Goal: Transaction & Acquisition: Download file/media

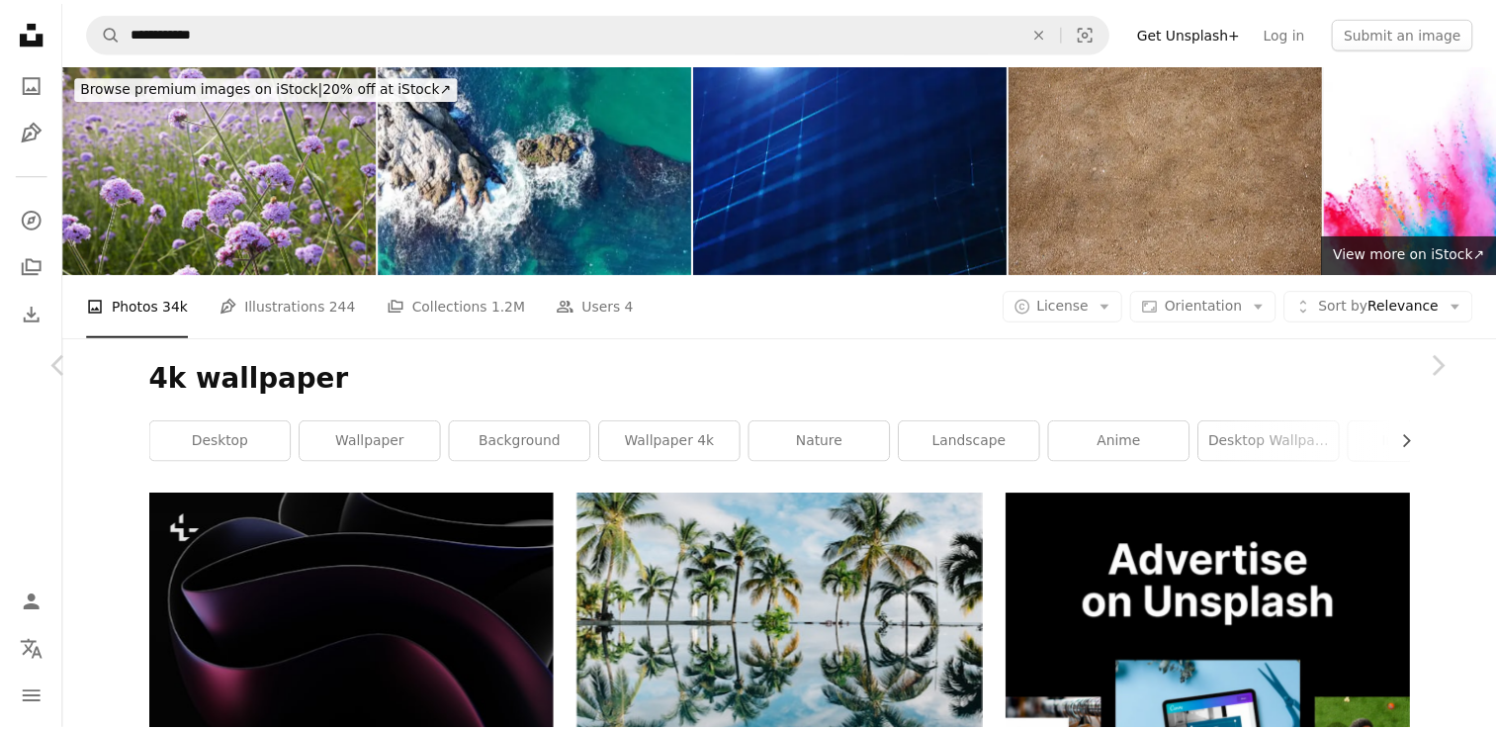
scroll to position [45922, 0]
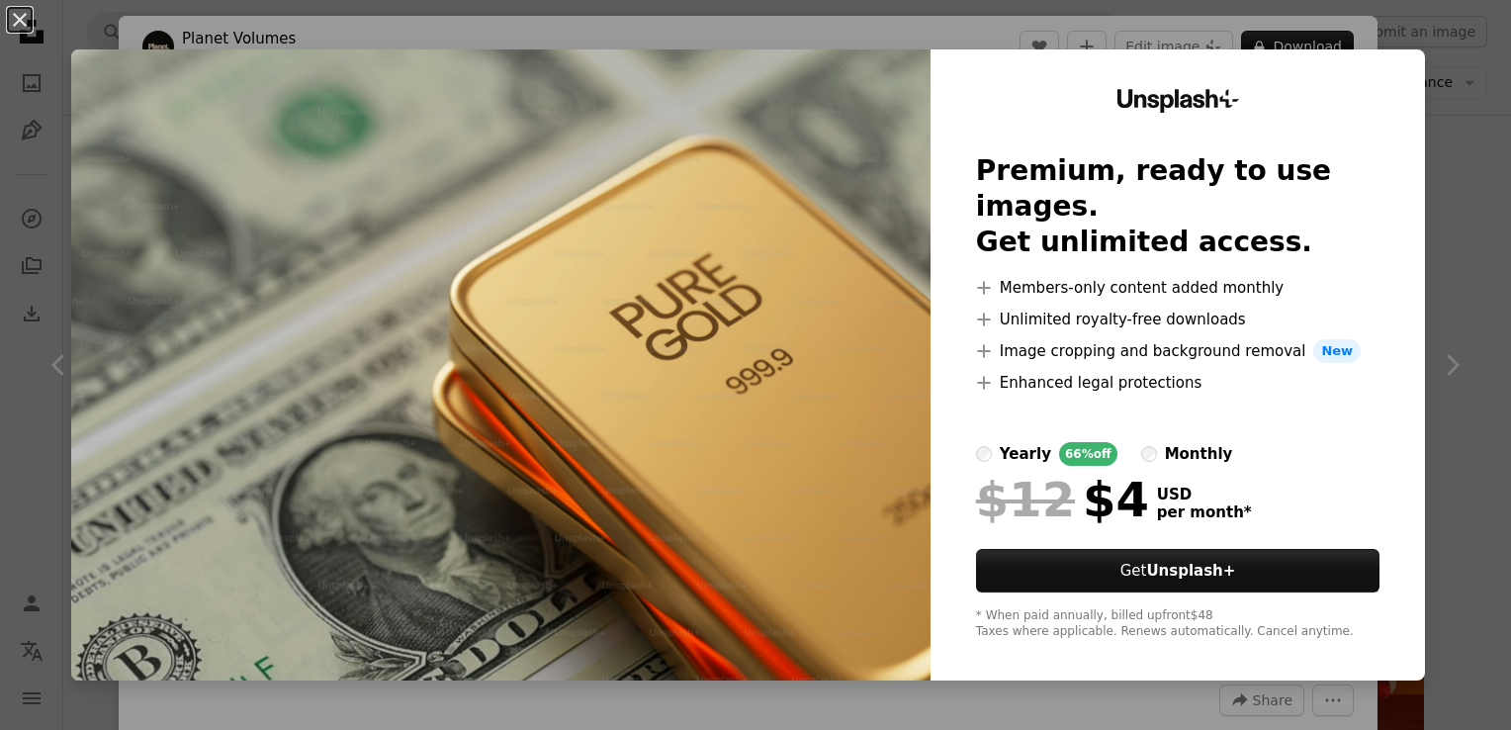
click at [1275, 45] on div "An X shape Unsplash+ Premium, ready to use images. Get unlimited access. A plus…" at bounding box center [755, 365] width 1511 height 730
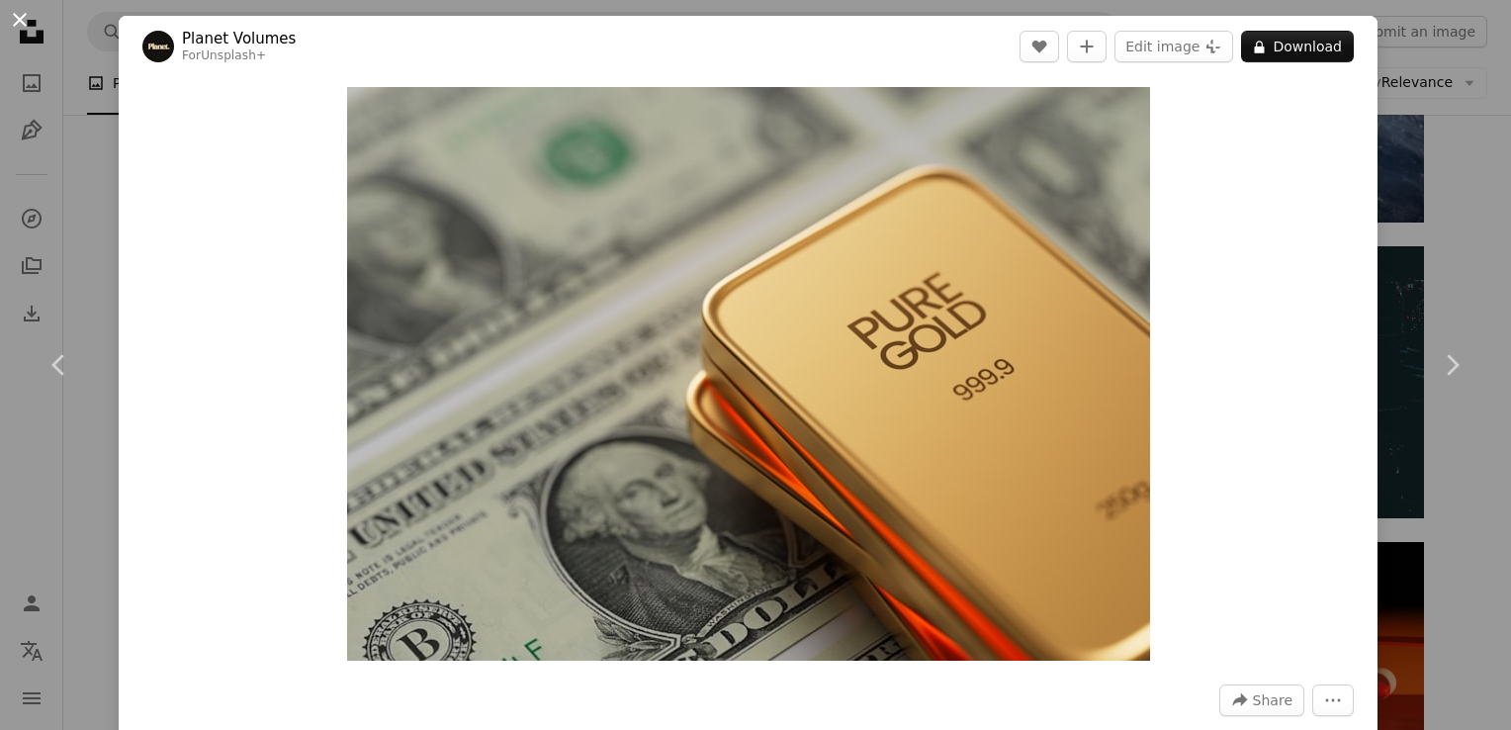
click at [18, 31] on button "An X shape" at bounding box center [20, 20] width 24 height 24
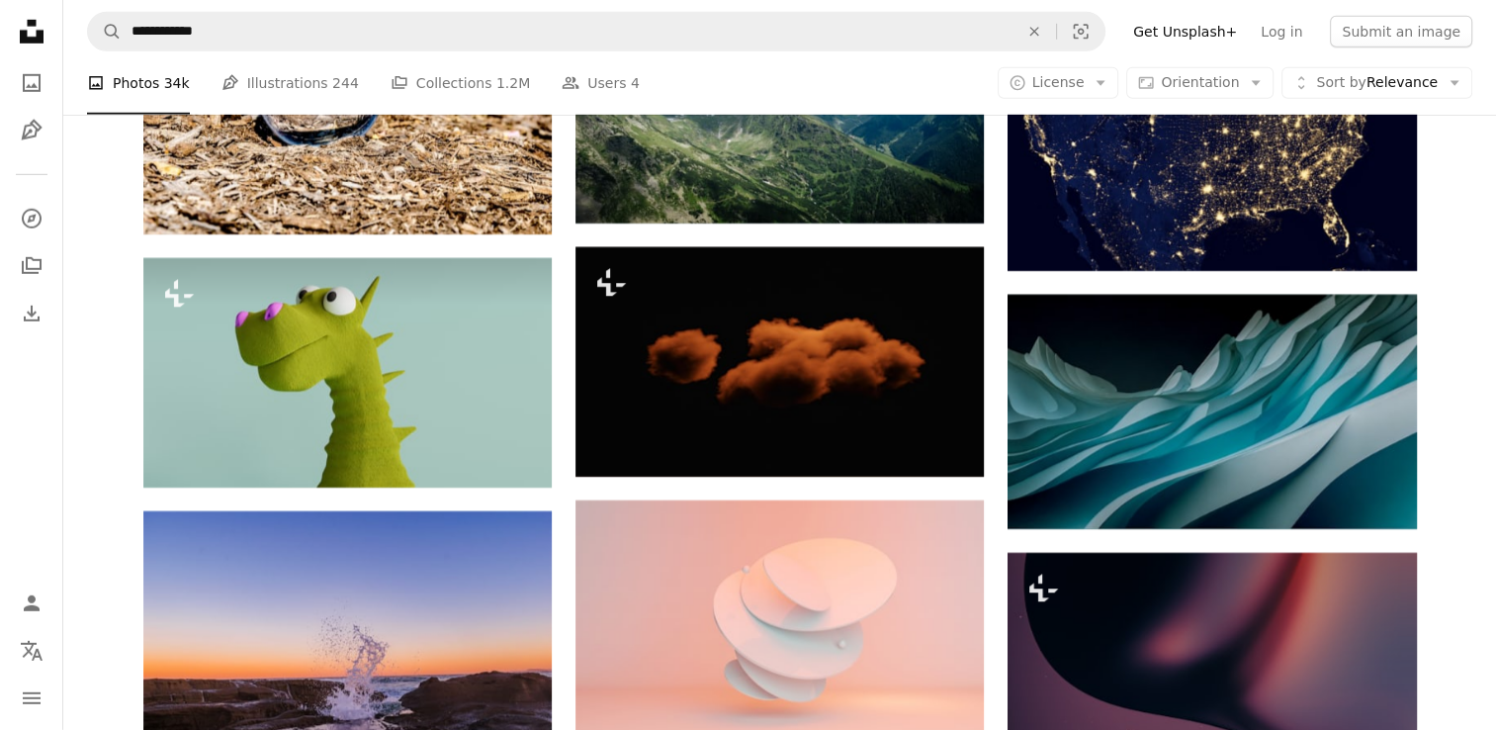
scroll to position [50945, 0]
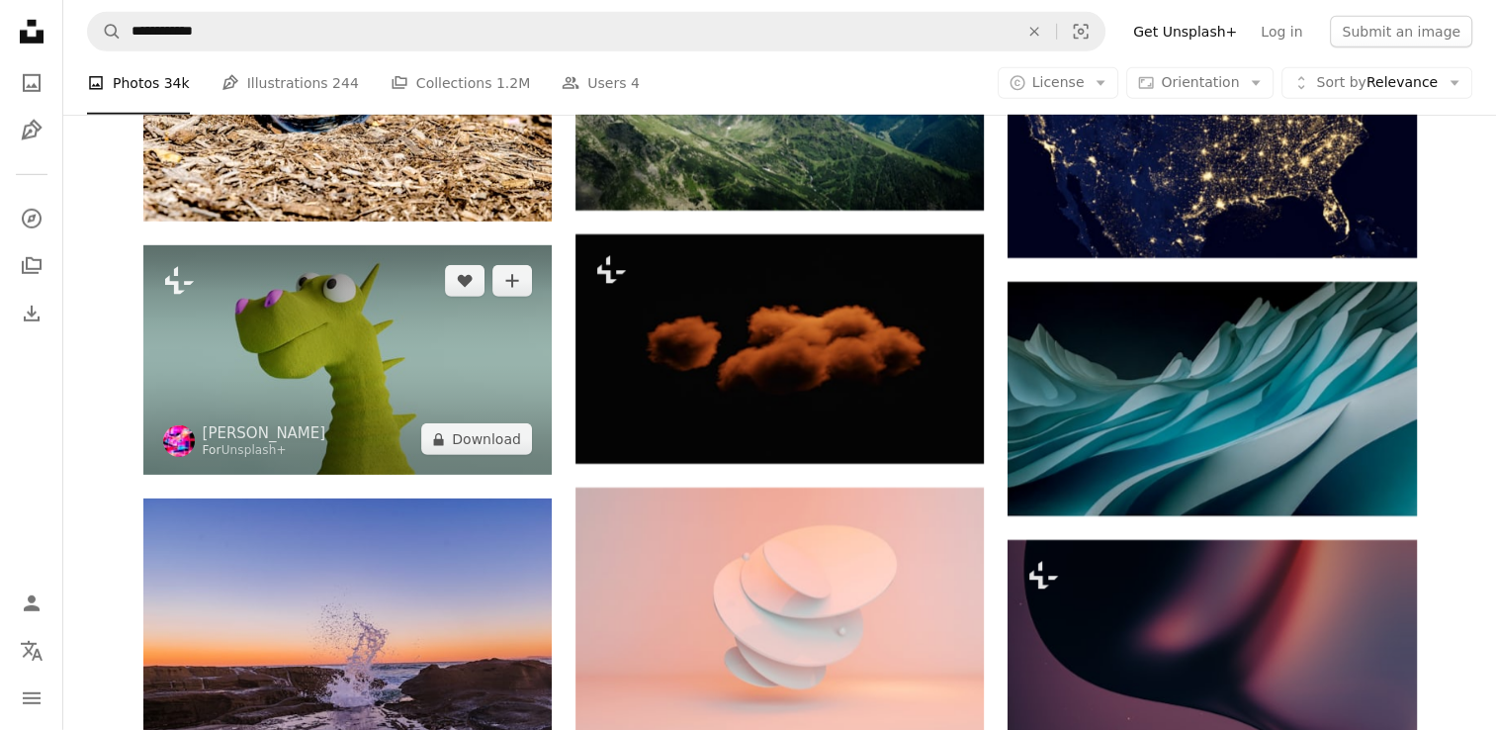
click at [288, 289] on img at bounding box center [347, 359] width 408 height 229
click at [302, 330] on img at bounding box center [347, 359] width 408 height 229
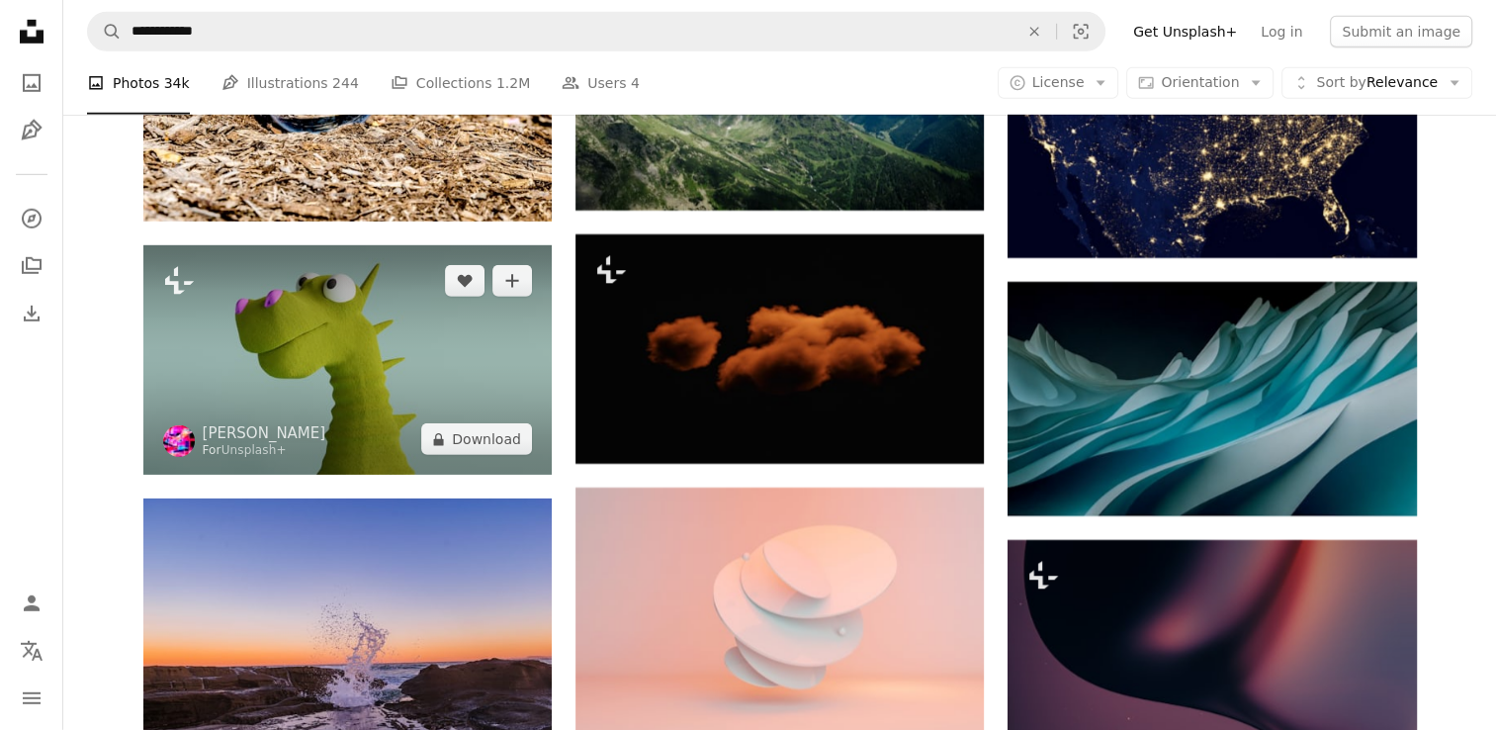
click at [302, 330] on img at bounding box center [347, 359] width 408 height 229
click at [445, 421] on img at bounding box center [347, 359] width 408 height 229
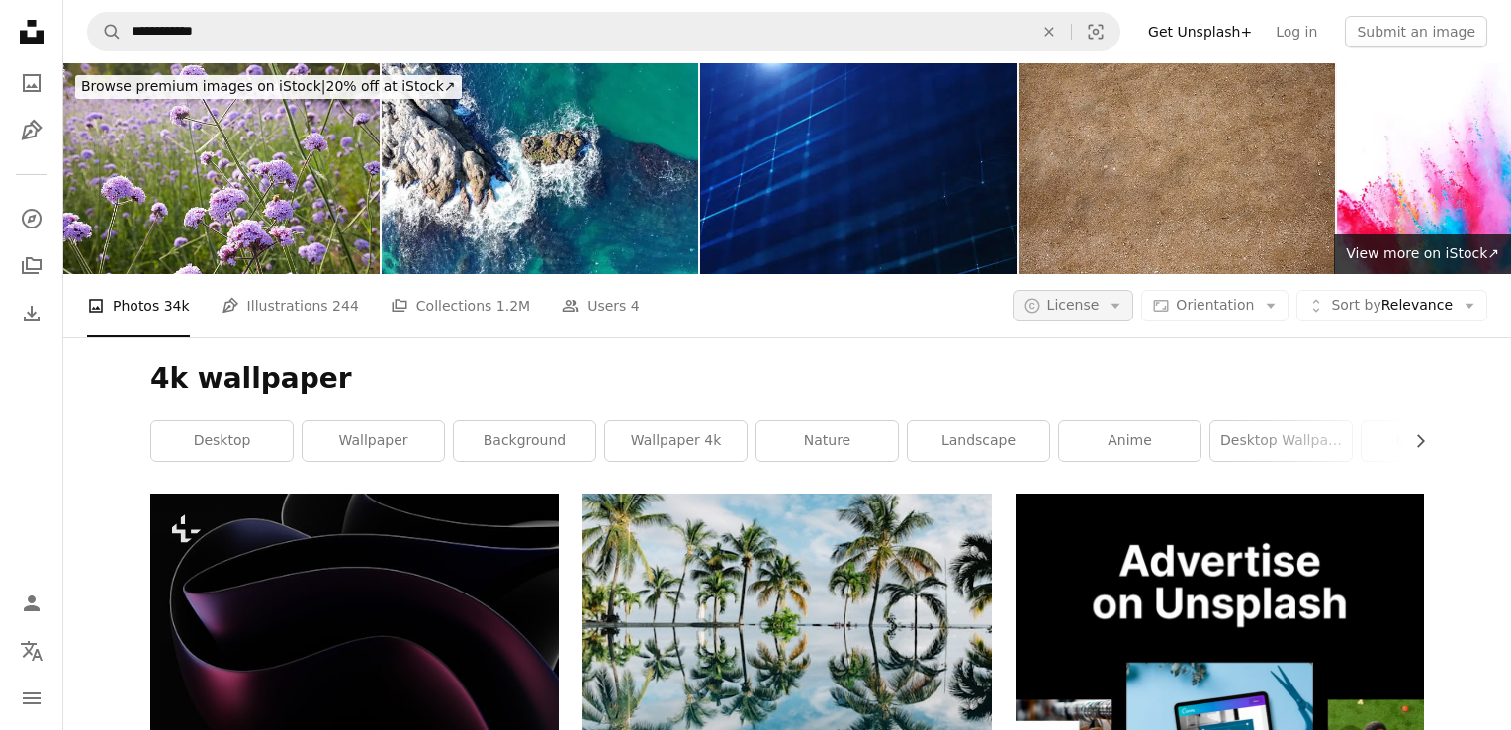
scroll to position [57946, 0]
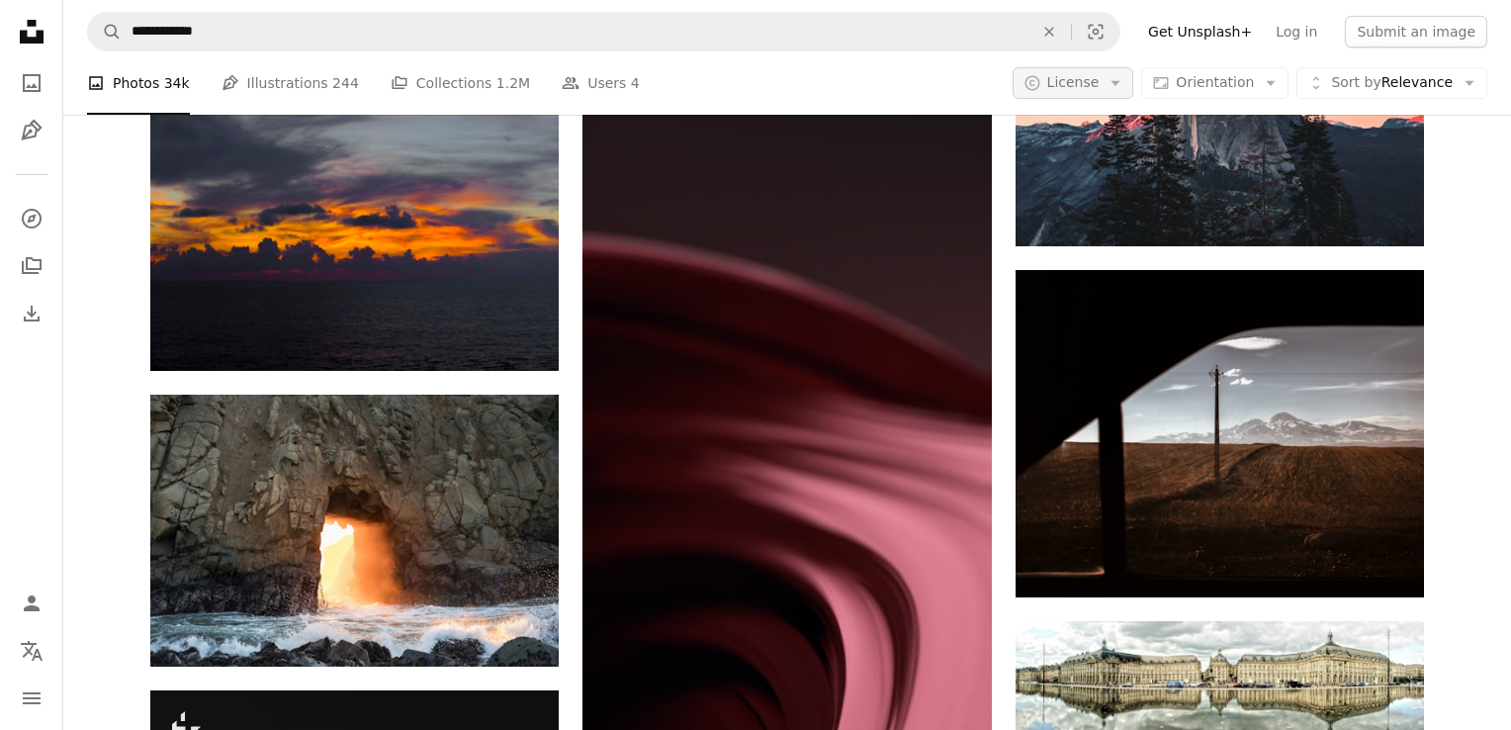
click at [1114, 91] on icon "Arrow down" at bounding box center [1116, 83] width 18 height 18
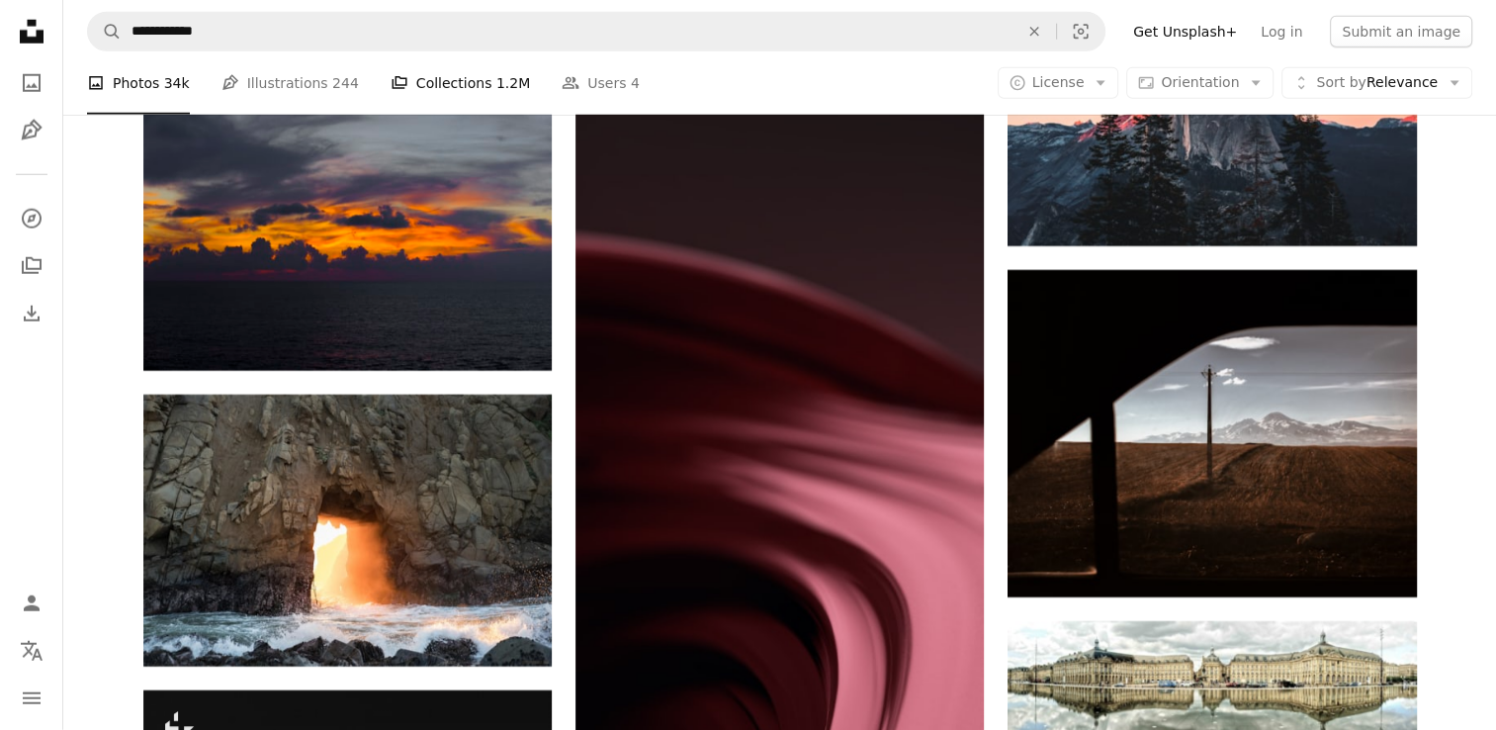
click at [449, 86] on link "A stack of folders Collections 1.2M" at bounding box center [460, 82] width 139 height 63
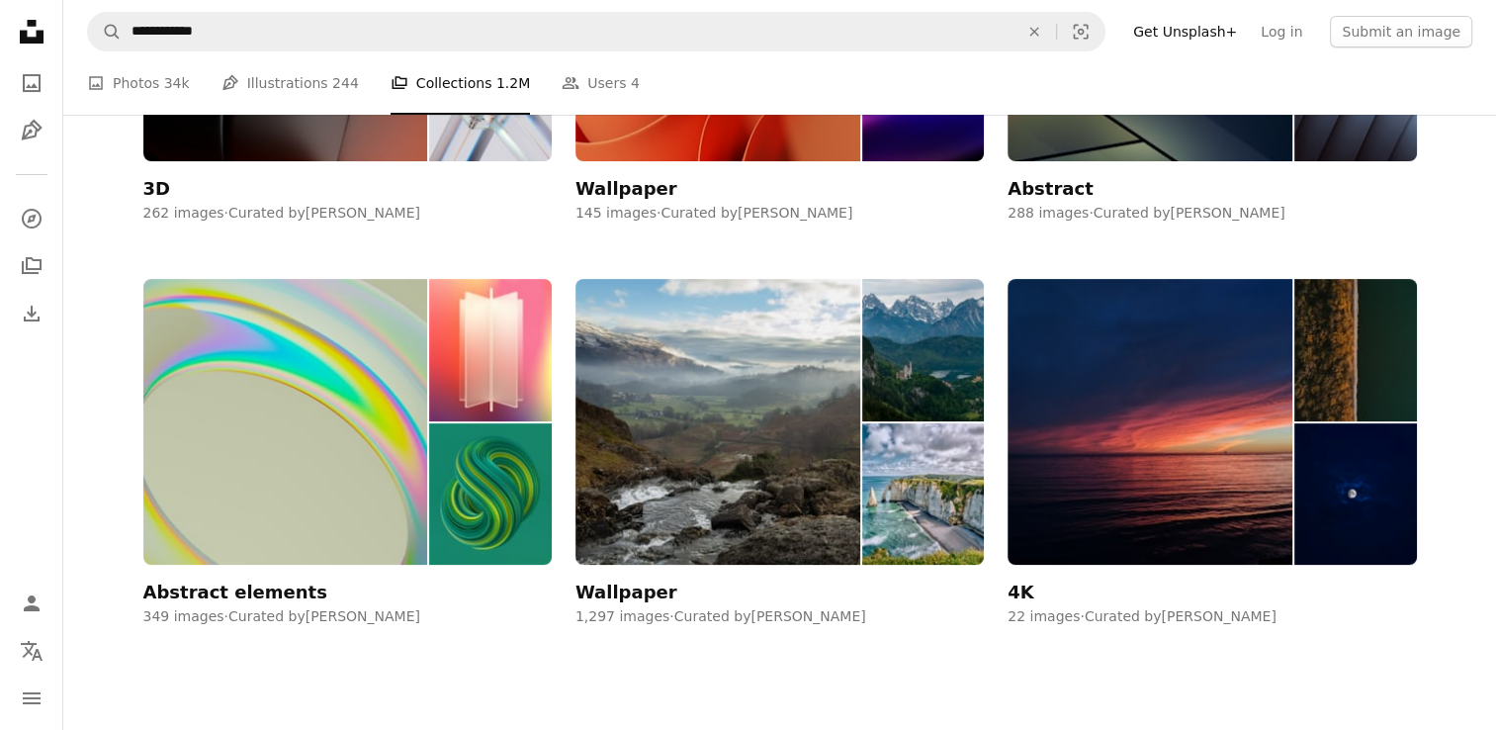
scroll to position [3718, 0]
click at [332, 85] on span "244" at bounding box center [345, 83] width 27 height 22
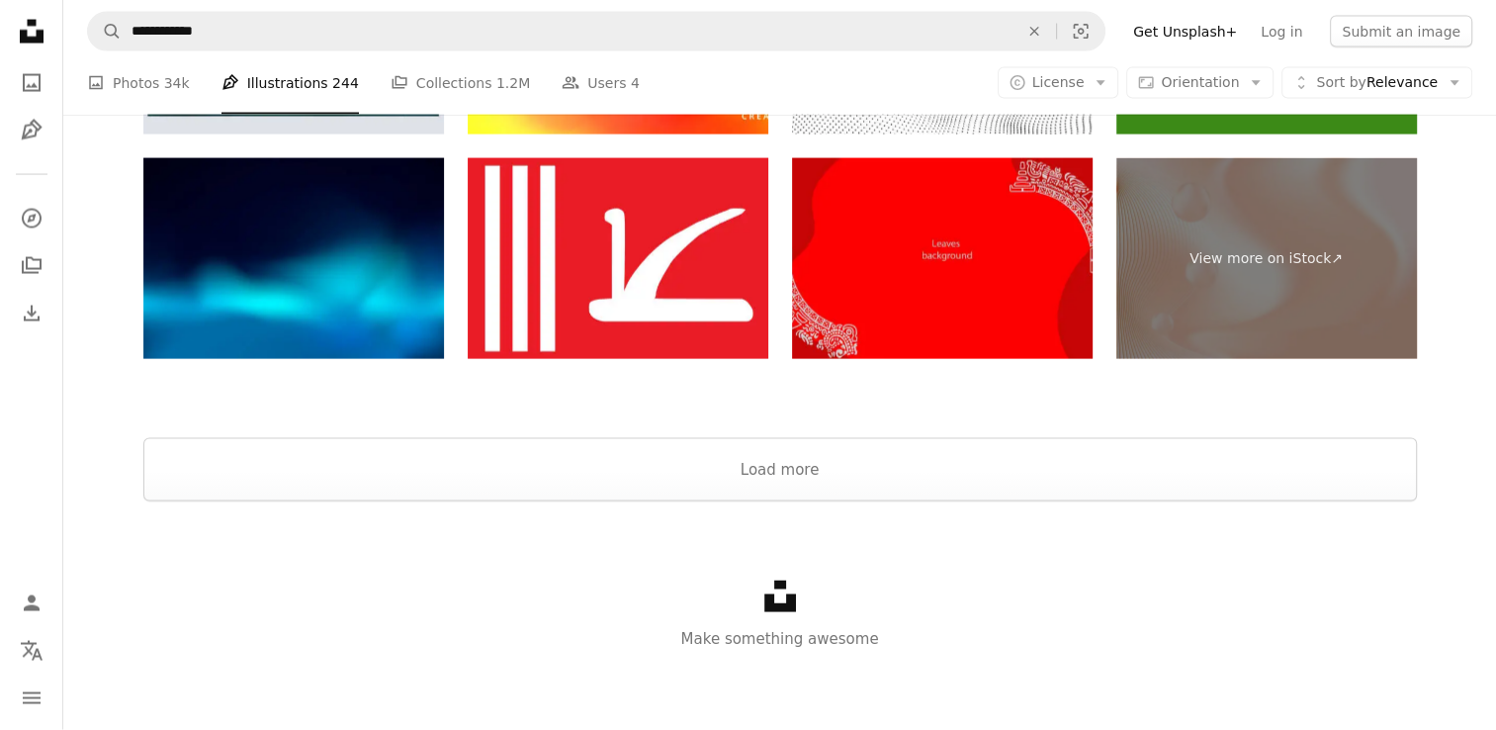
scroll to position [3916, 0]
click at [1065, 501] on button "Load more" at bounding box center [780, 469] width 1274 height 63
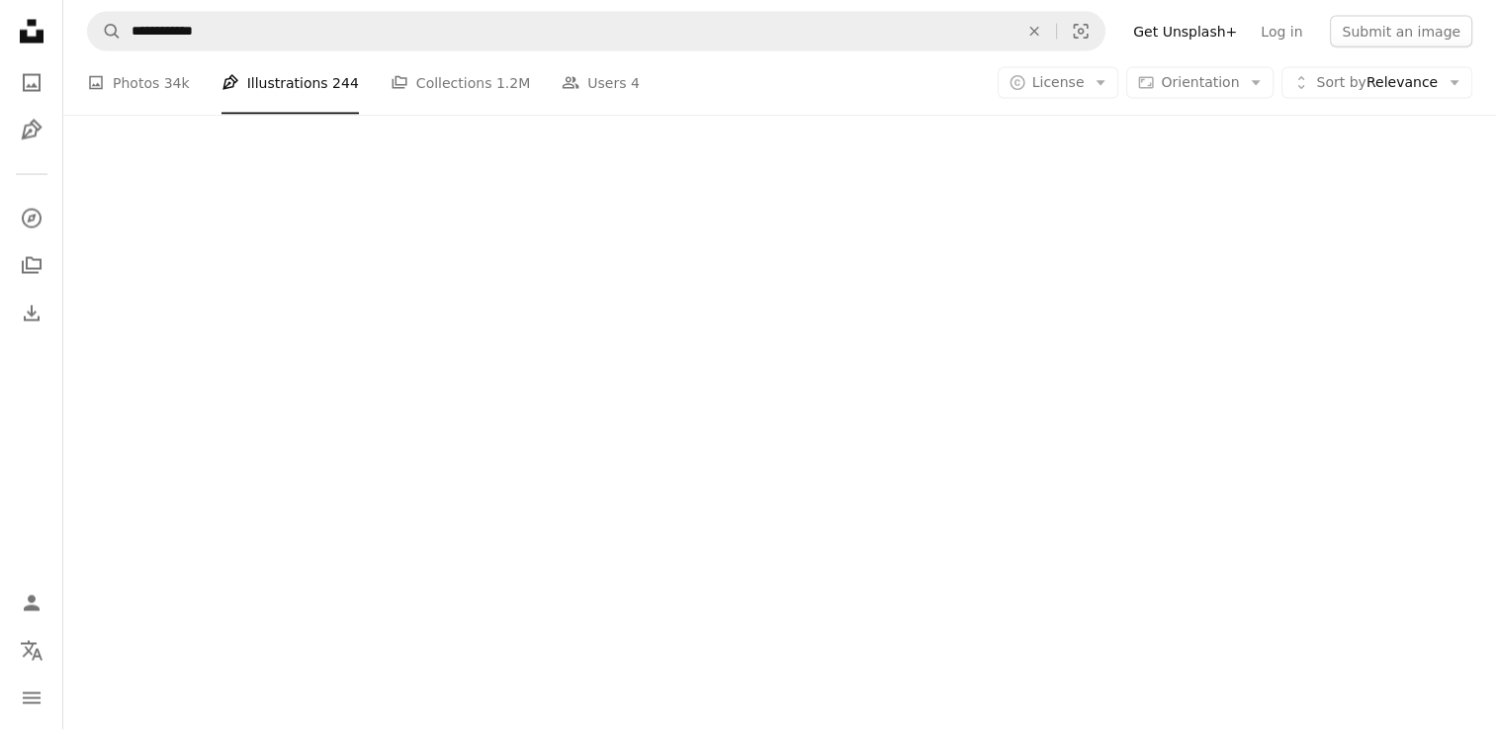
click at [1065, 618] on div at bounding box center [779, 322] width 1433 height 815
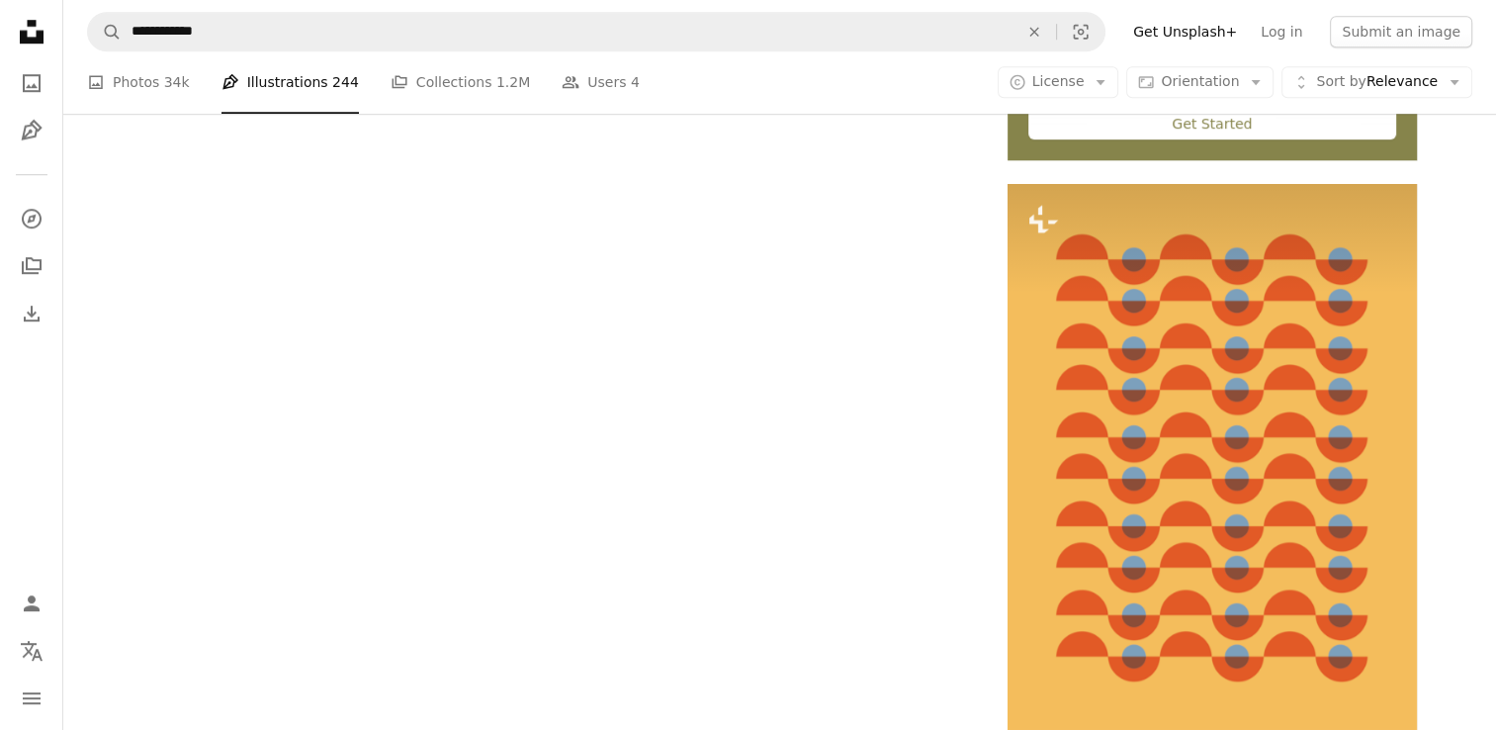
scroll to position [4826, 0]
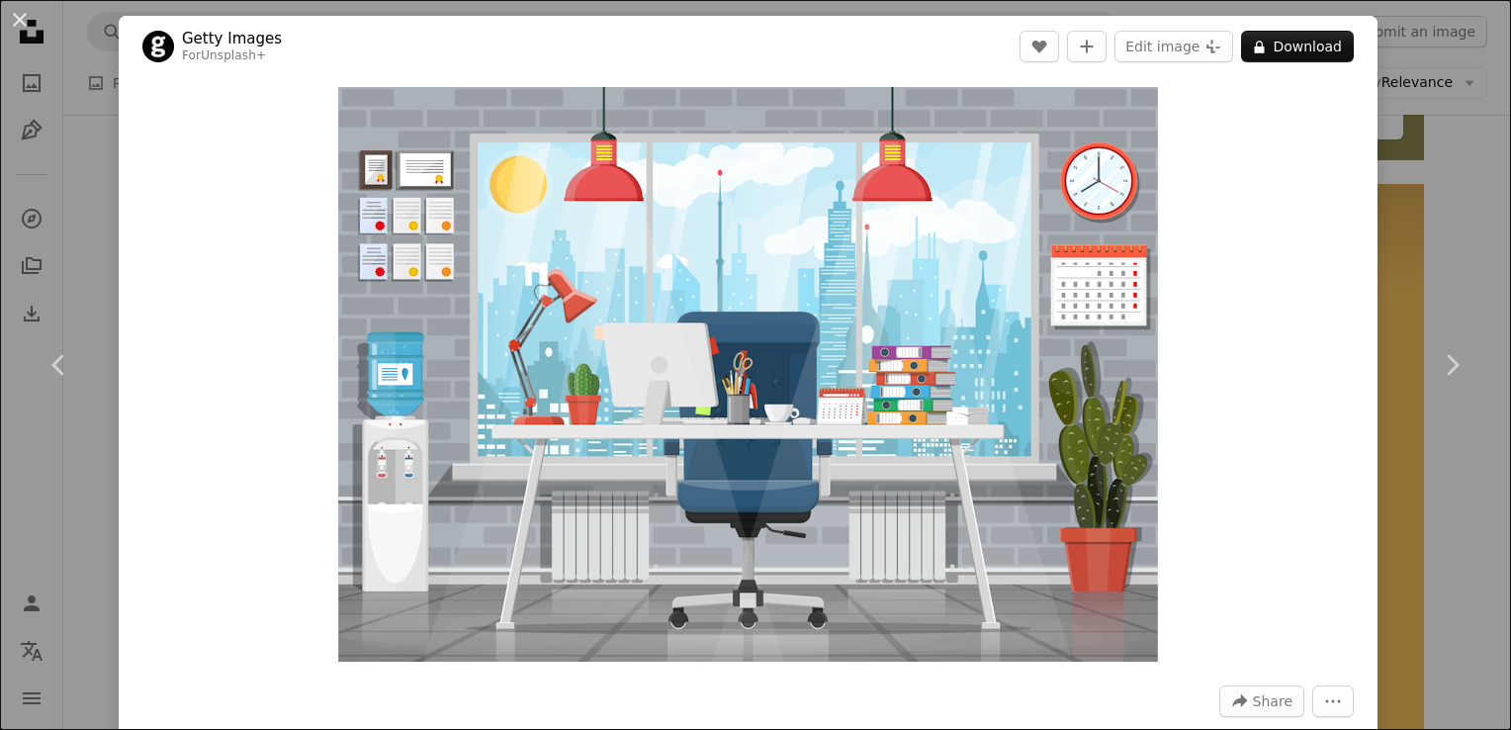
click at [1396, 231] on div "An X shape Chevron left Chevron right Getty Images For Unsplash+ A heart A plus…" at bounding box center [755, 365] width 1511 height 730
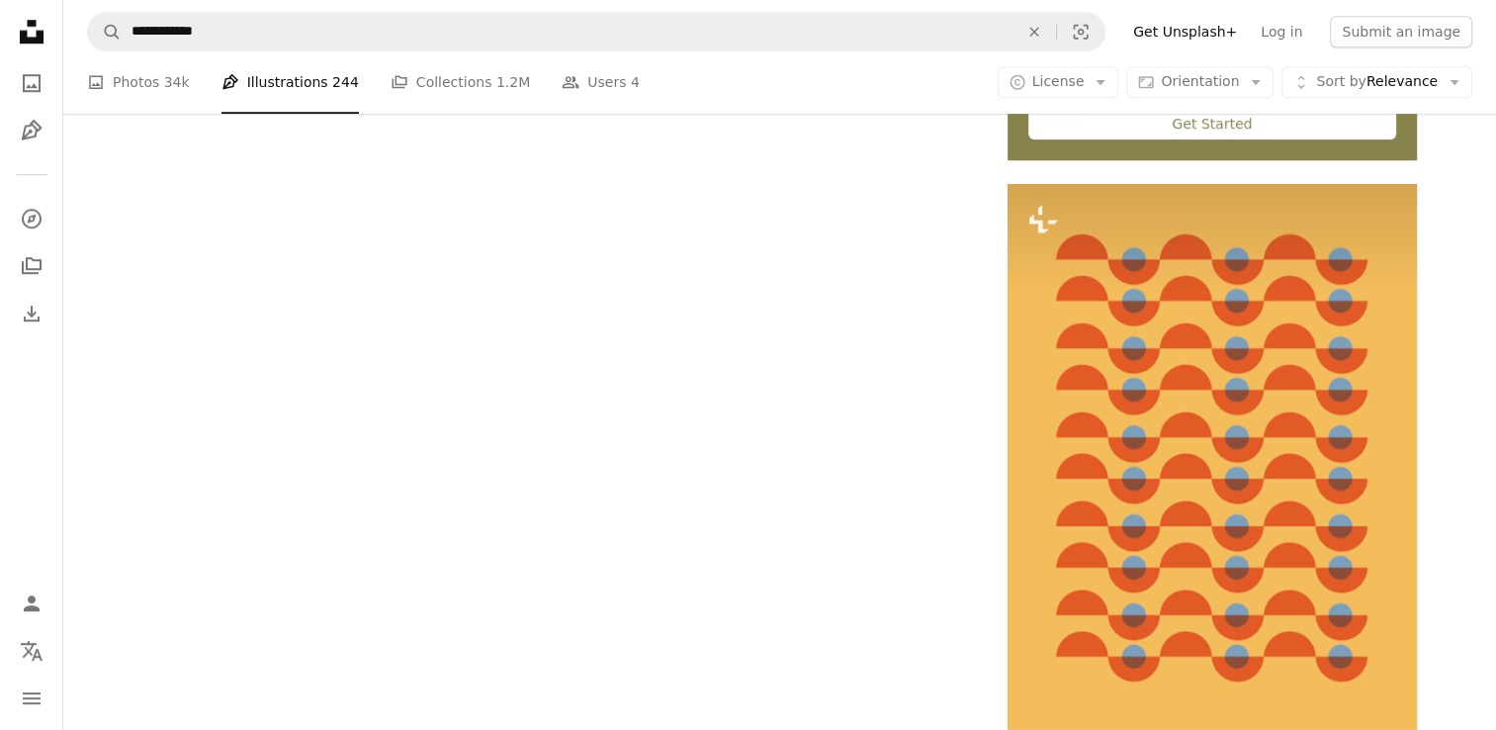
scroll to position [5696, 0]
click at [140, 78] on link "A photo Photos 34k" at bounding box center [138, 82] width 103 height 63
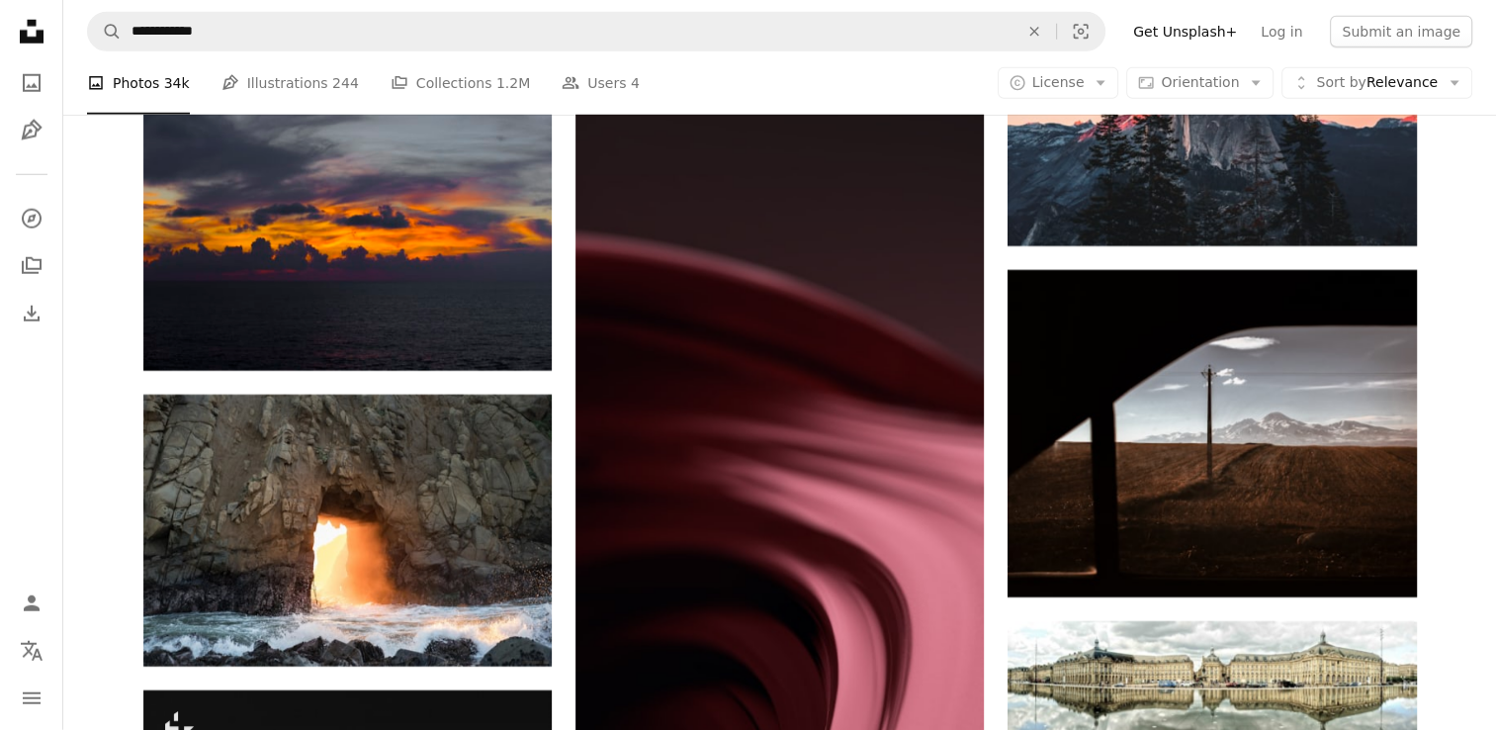
scroll to position [27490, 0]
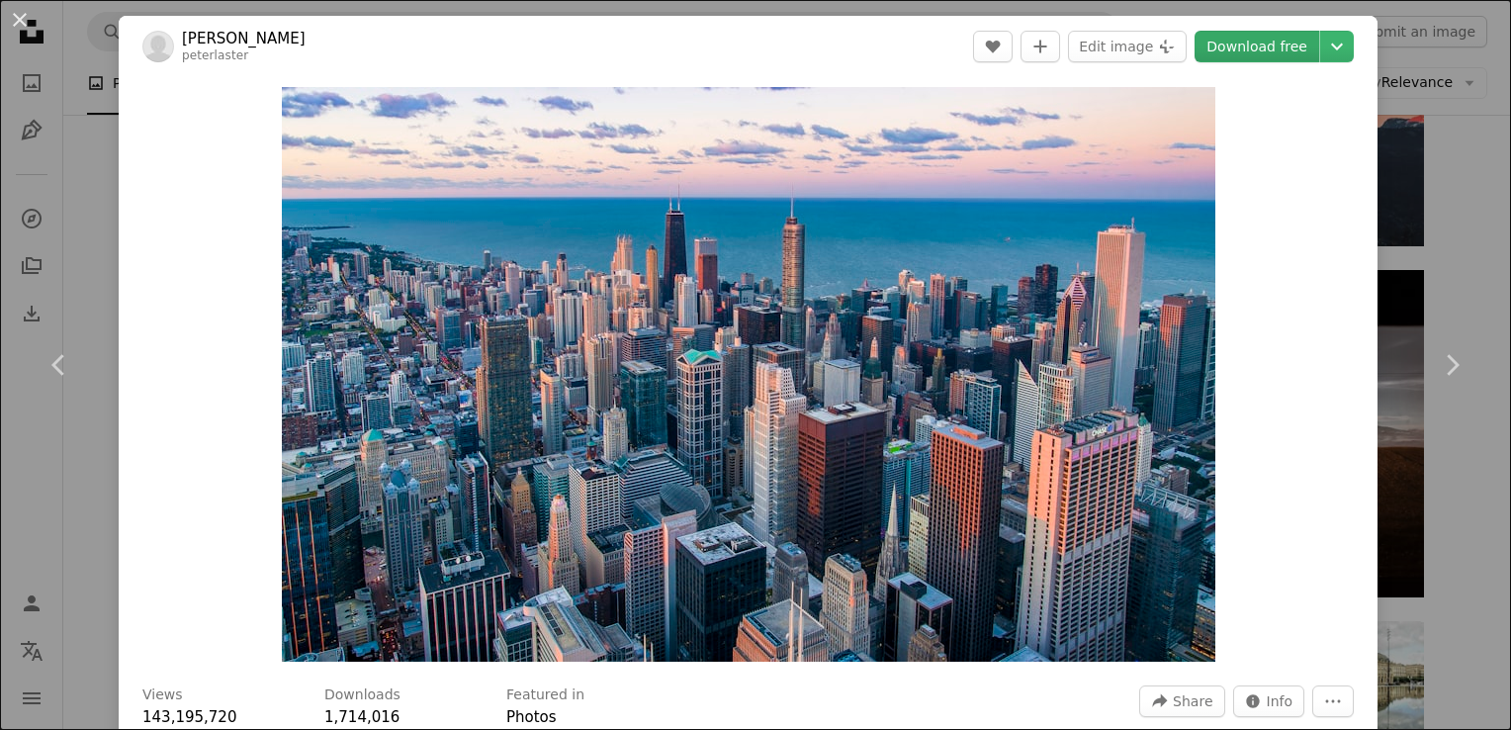
click at [1256, 38] on link "Download free" at bounding box center [1257, 47] width 125 height 32
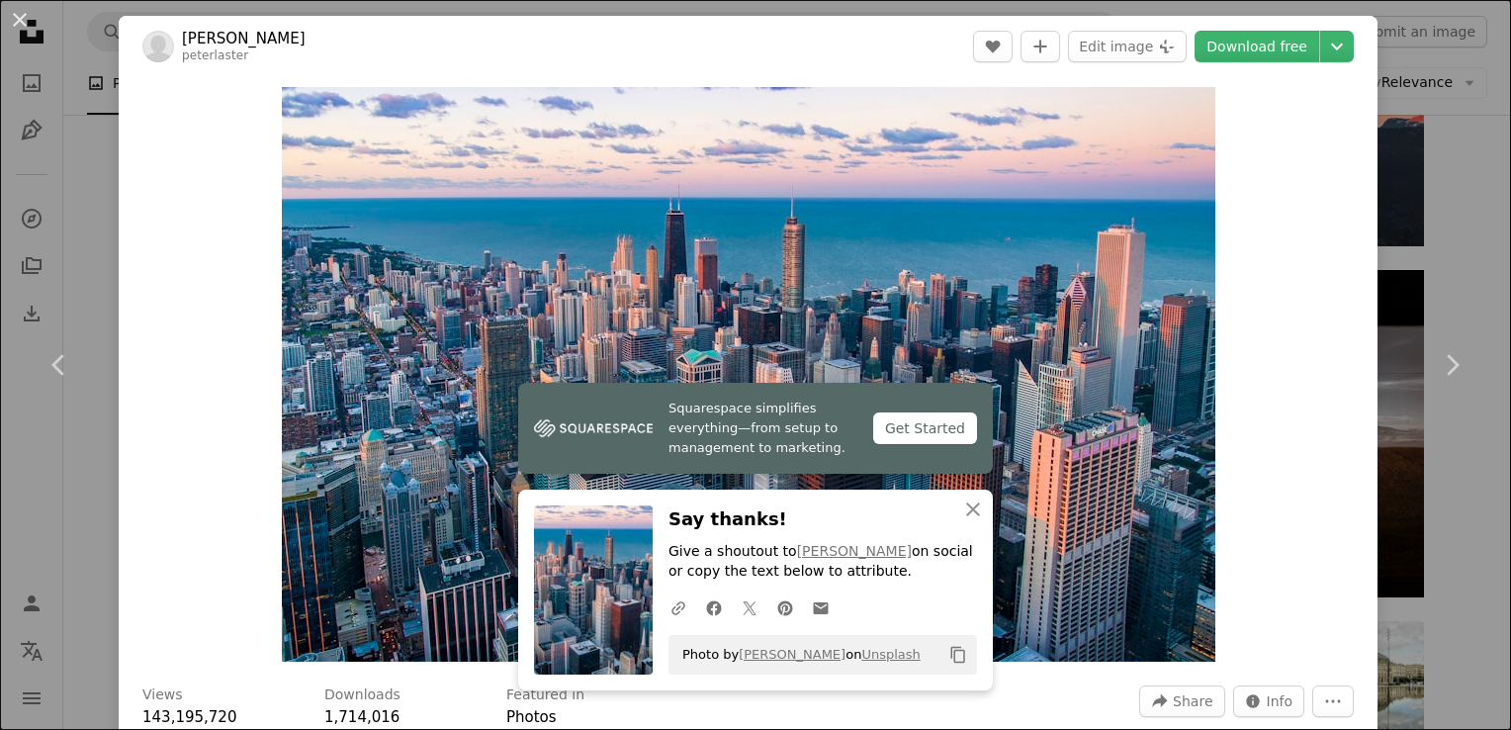
drag, startPoint x: 1318, startPoint y: 47, endPoint x: 1337, endPoint y: 333, distance: 286.4
click at [1337, 333] on div "Zoom in" at bounding box center [748, 374] width 1259 height 594
click at [1395, 223] on div "An X shape Chevron left Chevron right Squarespace simplifies everything—from se…" at bounding box center [755, 365] width 1511 height 730
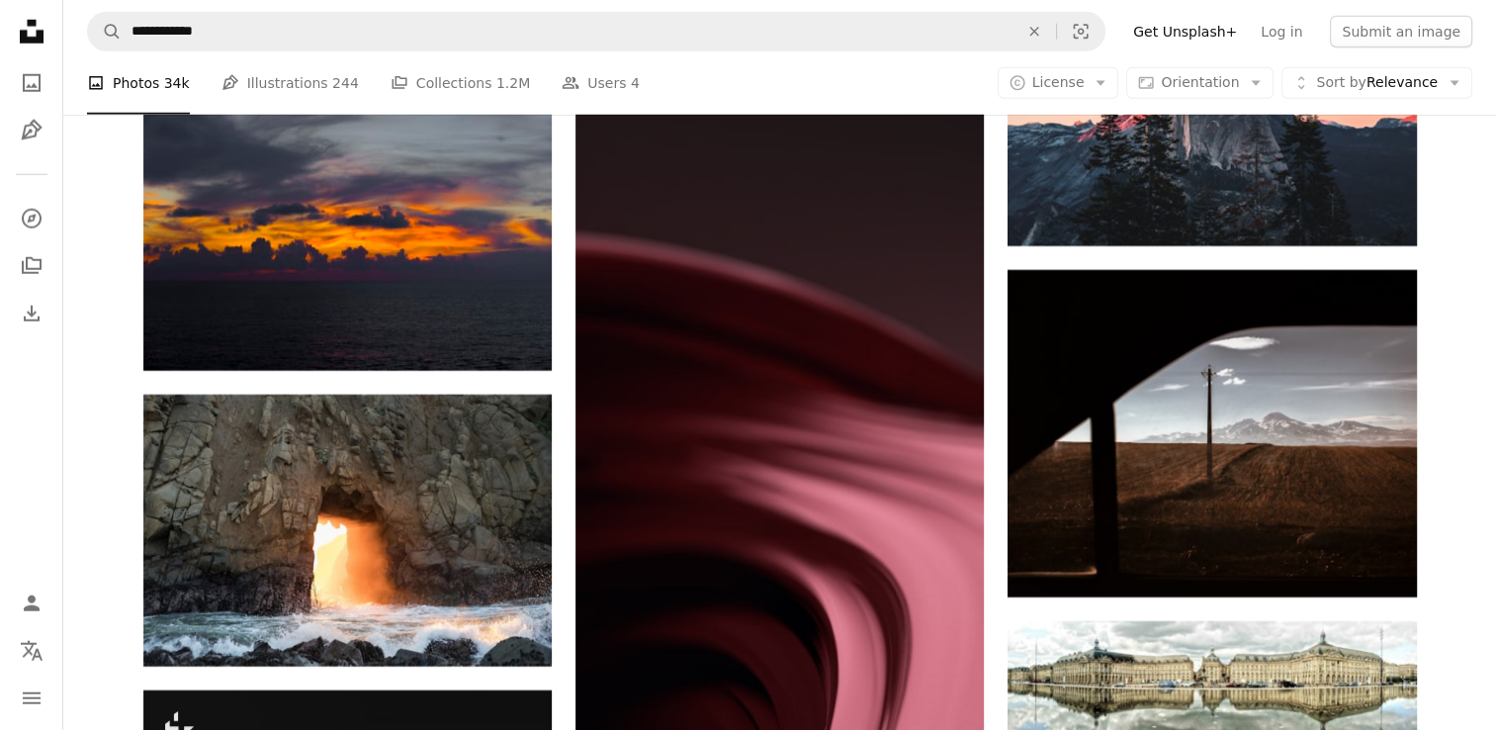
scroll to position [61557, 0]
